Goal: Information Seeking & Learning: Learn about a topic

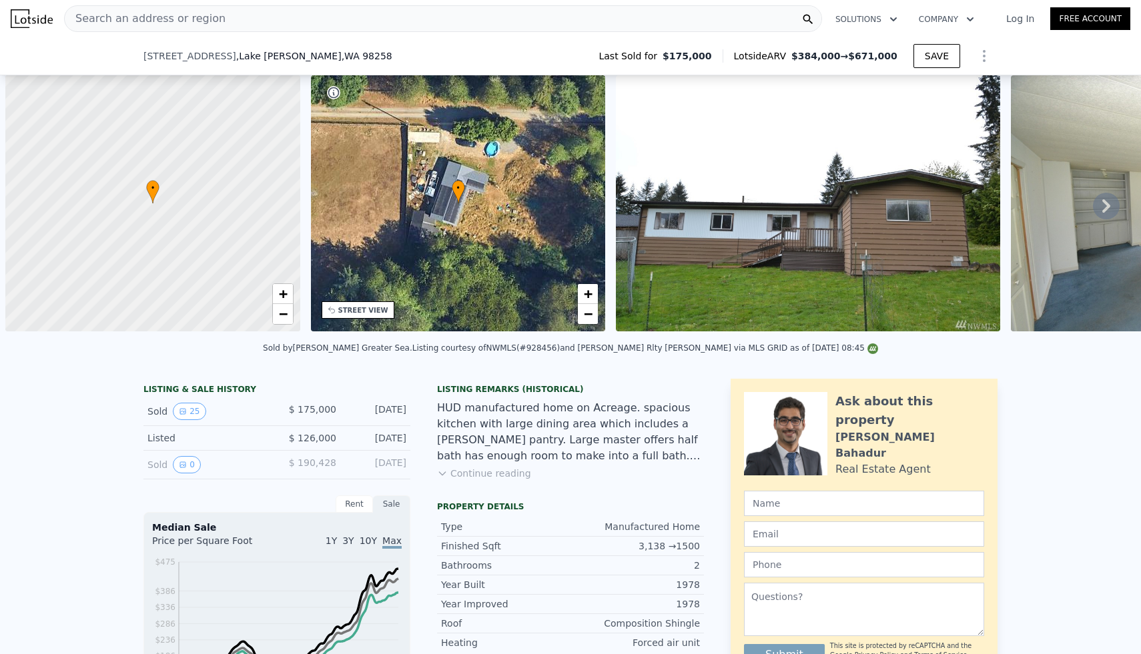
type input "4"
type input "4.25"
type input "4038"
type input "84071"
type input "210830"
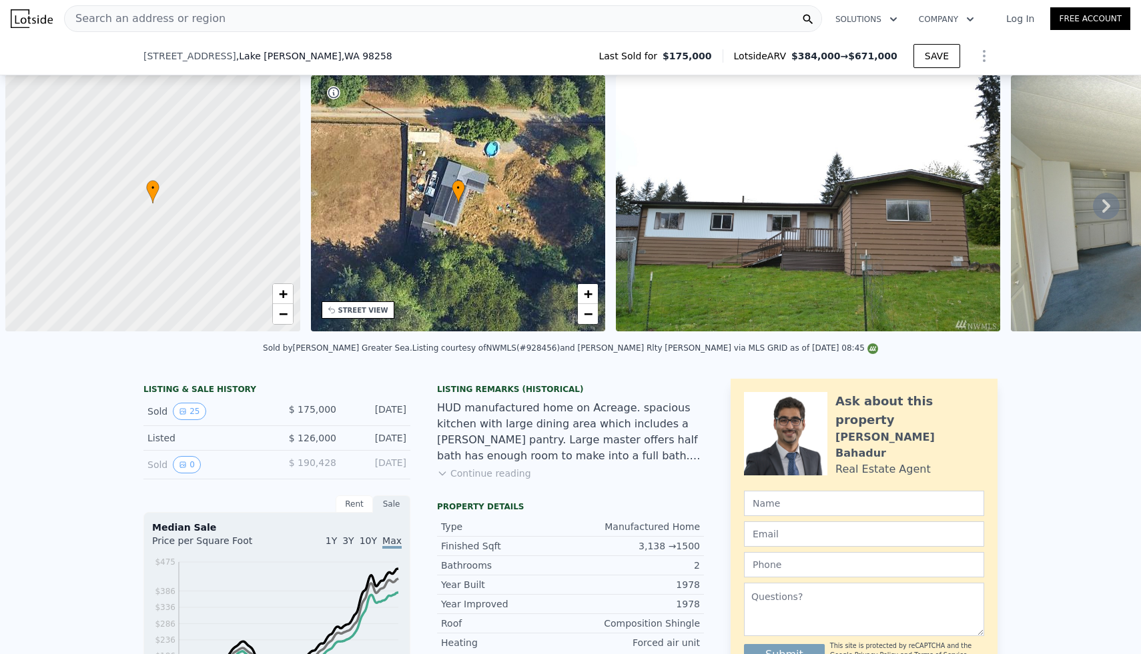
type input "$ 384,000"
type input "$ 162,990"
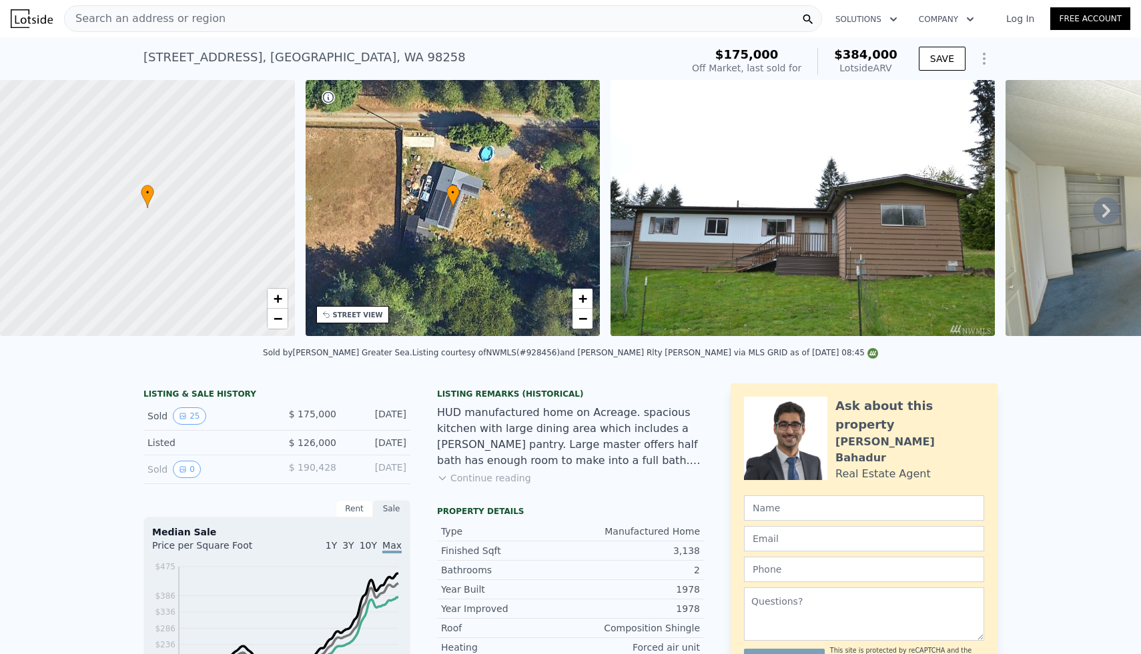
click at [323, 9] on div "Search an address or region" at bounding box center [443, 18] width 758 height 27
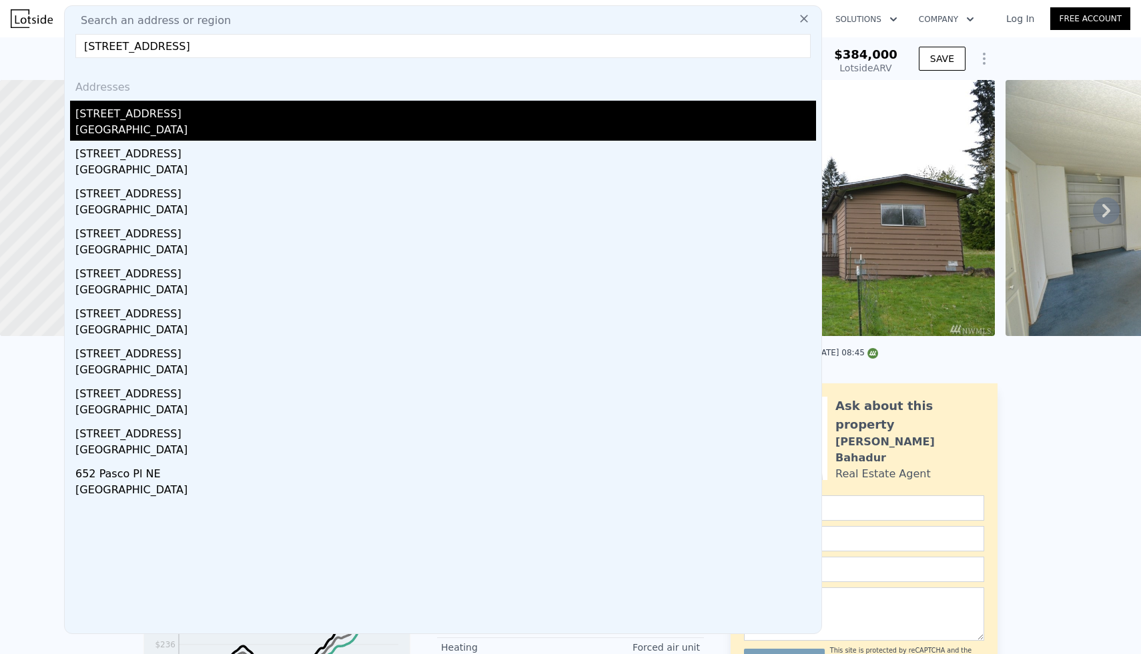
type input "[STREET_ADDRESS]"
click at [127, 121] on div "[STREET_ADDRESS]" at bounding box center [445, 111] width 740 height 21
